Goal: Information Seeking & Learning: Learn about a topic

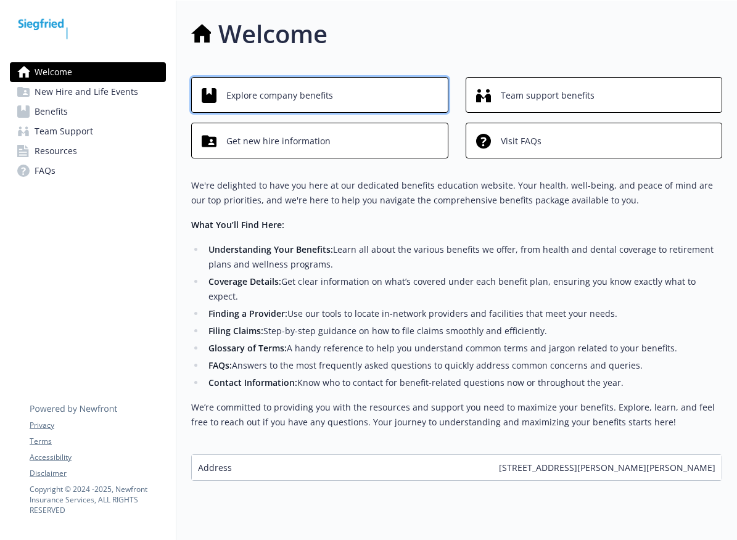
click at [332, 88] on div "Explore company benefits" at bounding box center [322, 95] width 240 height 23
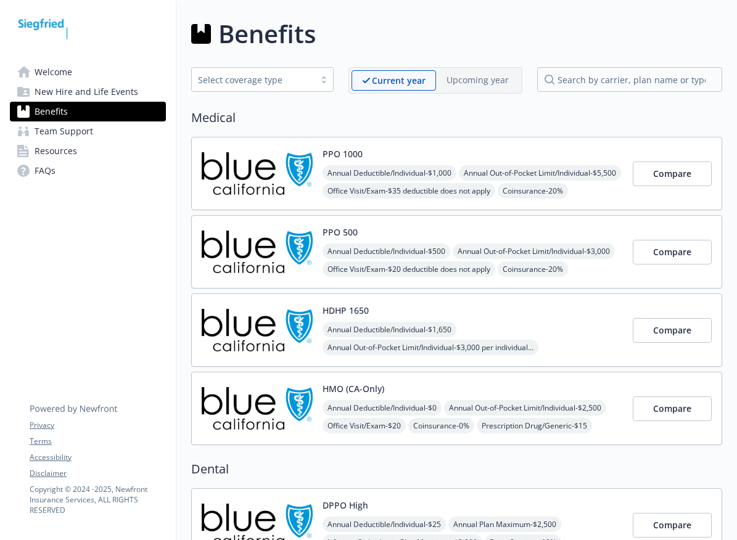
click at [500, 243] on div "PPO 500 Annual Deductible/Individual - $500 Annual Out-of-Pocket Limit/Individu…" at bounding box center [472, 252] width 300 height 52
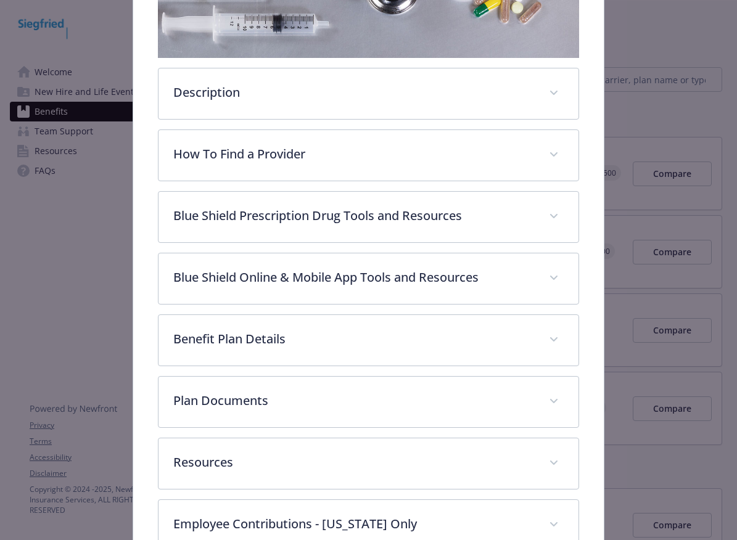
scroll to position [284, 0]
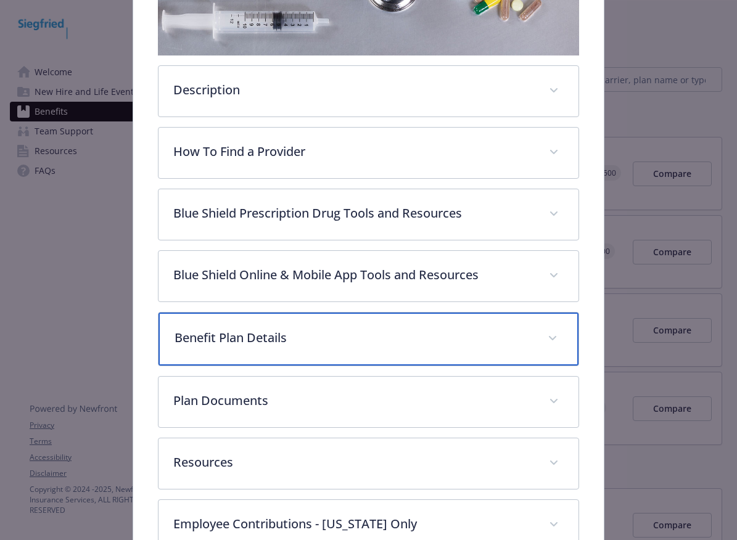
click at [386, 335] on p "Benefit Plan Details" at bounding box center [353, 338] width 358 height 18
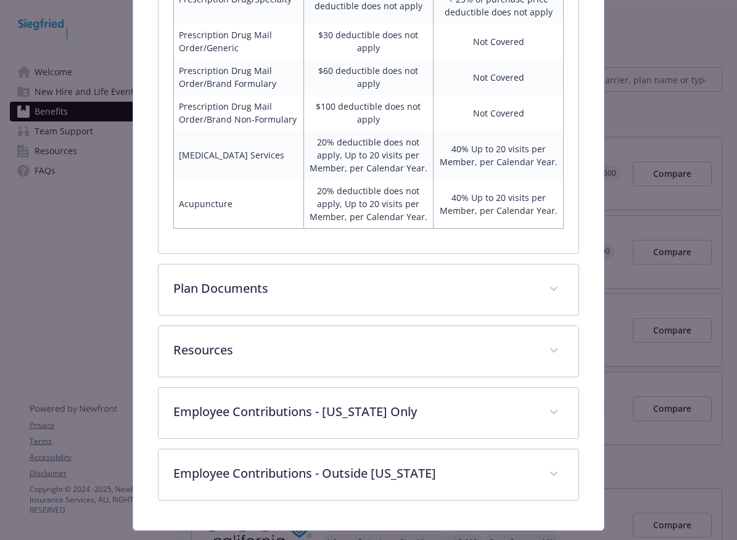
scroll to position [1344, 0]
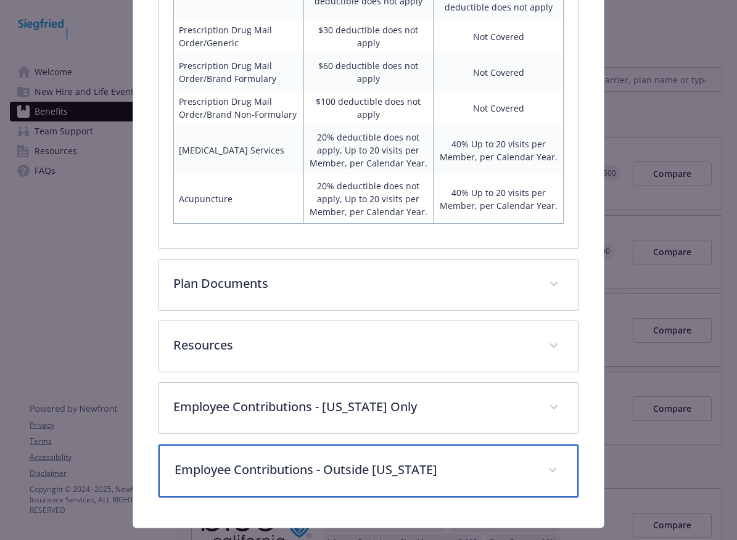
click at [330, 460] on p "Employee Contributions - Outside [US_STATE]" at bounding box center [353, 469] width 358 height 18
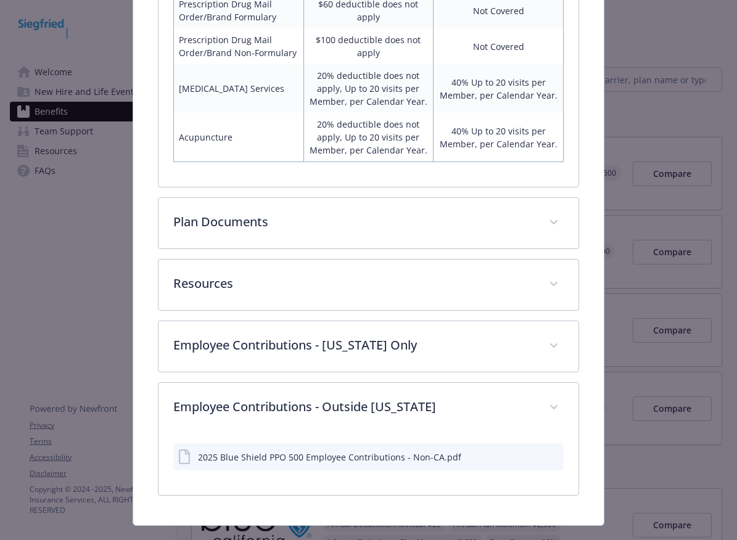
scroll to position [1404, 0]
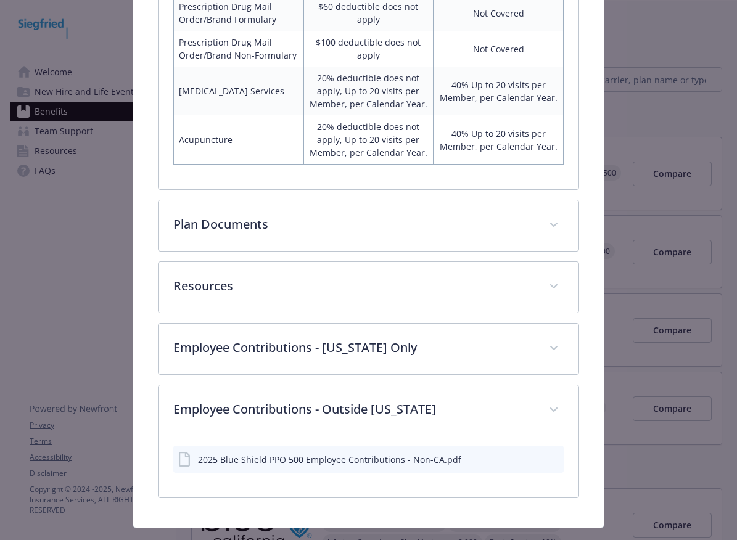
click at [546, 454] on icon "preview file" at bounding box center [551, 458] width 11 height 9
